Goal: Entertainment & Leisure: Consume media (video, audio)

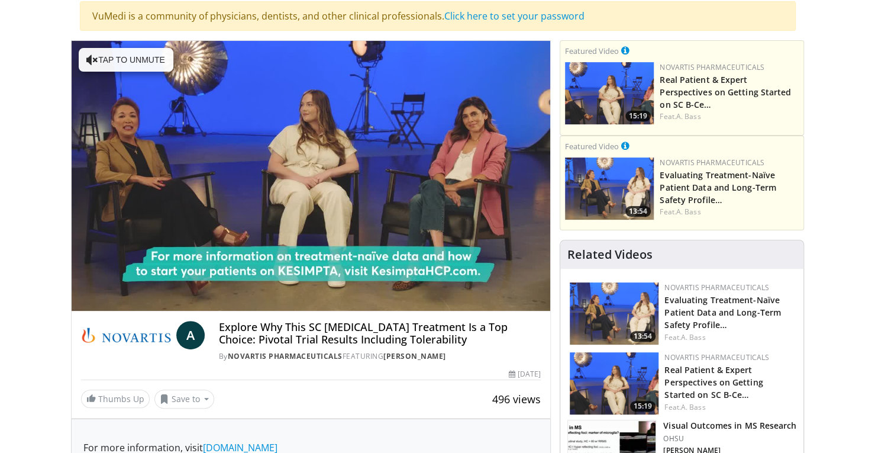
scroll to position [141, 0]
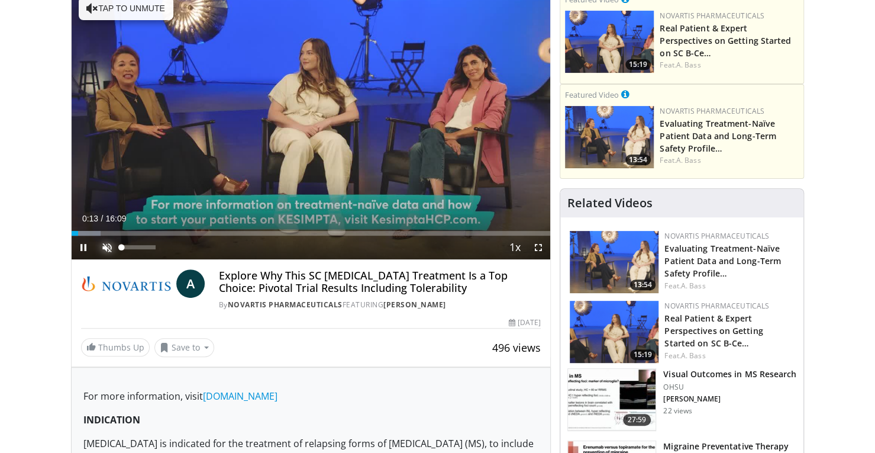
click at [102, 249] on span "Video Player" at bounding box center [107, 248] width 24 height 24
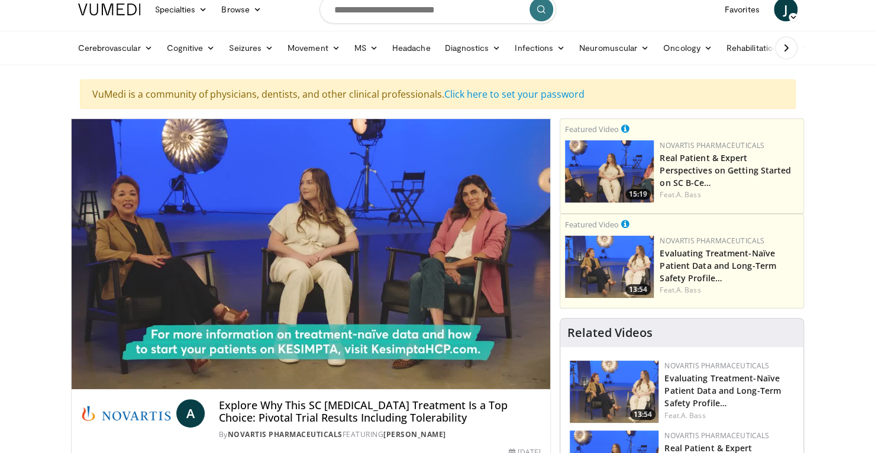
scroll to position [39, 0]
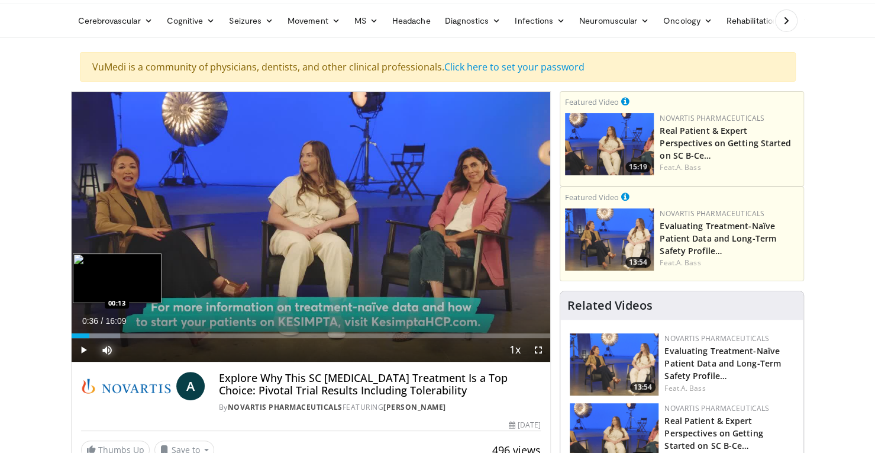
click at [77, 335] on div "Loaded : 10.23% 00:36 00:13" at bounding box center [311, 335] width 479 height 5
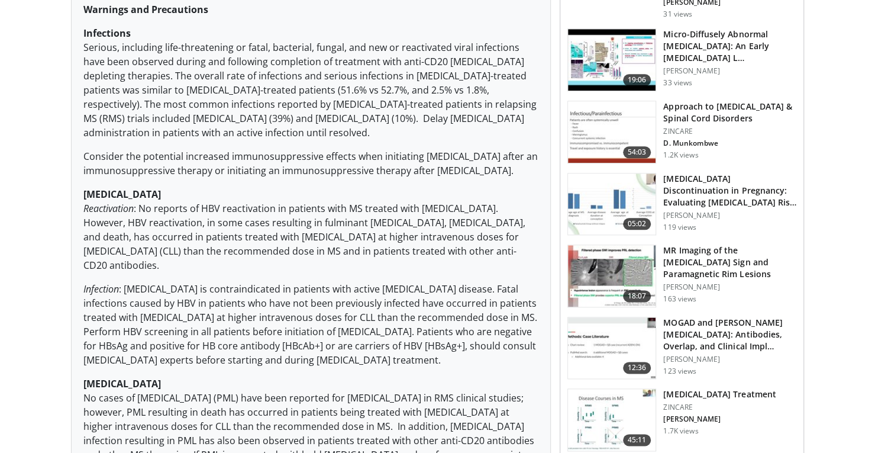
scroll to position [0, 0]
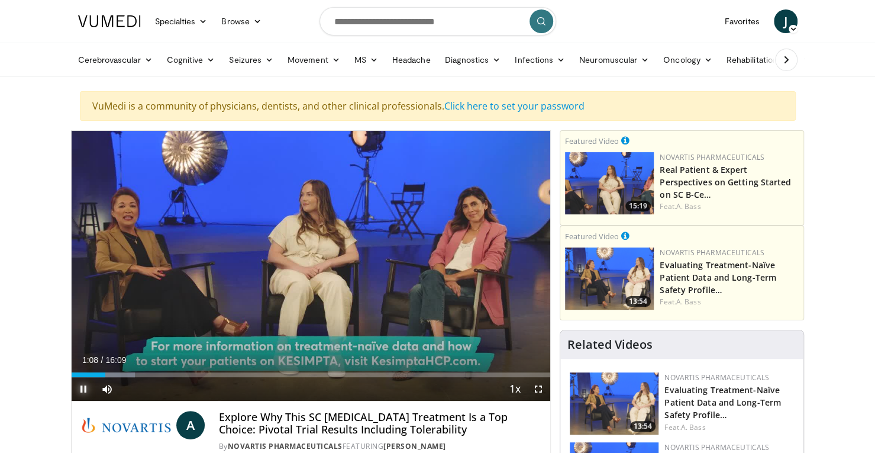
click at [81, 386] on span "Video Player" at bounding box center [84, 389] width 24 height 24
